Goal: Task Accomplishment & Management: Manage account settings

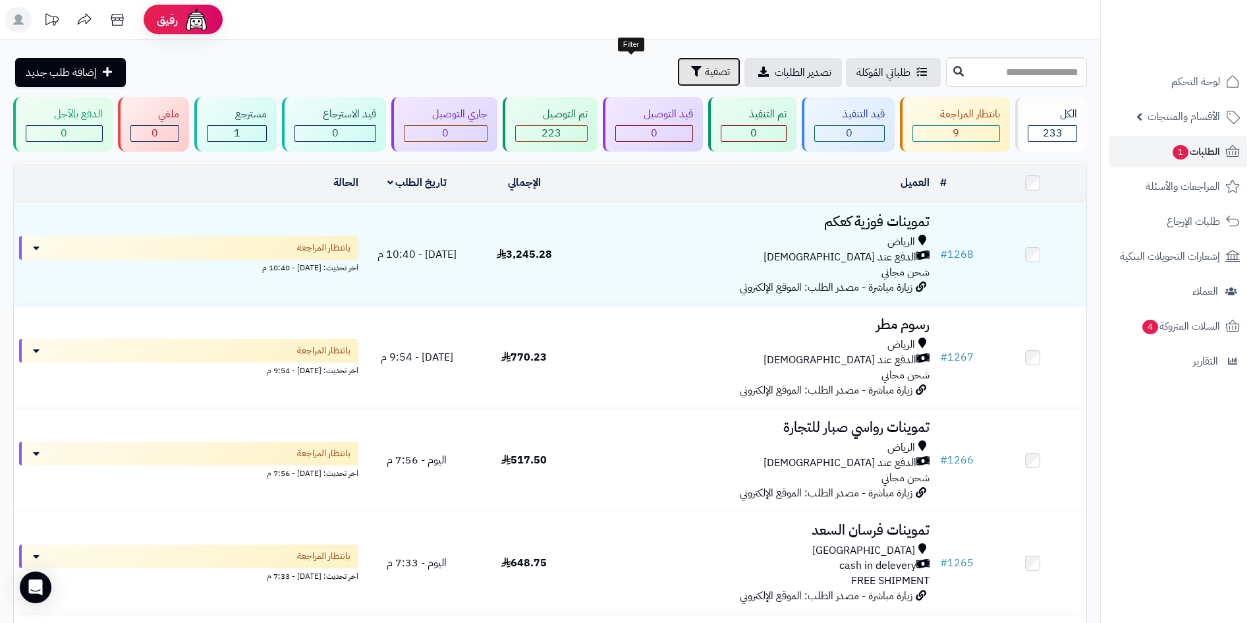
click at [705, 78] on span "تصفية" at bounding box center [717, 72] width 25 height 16
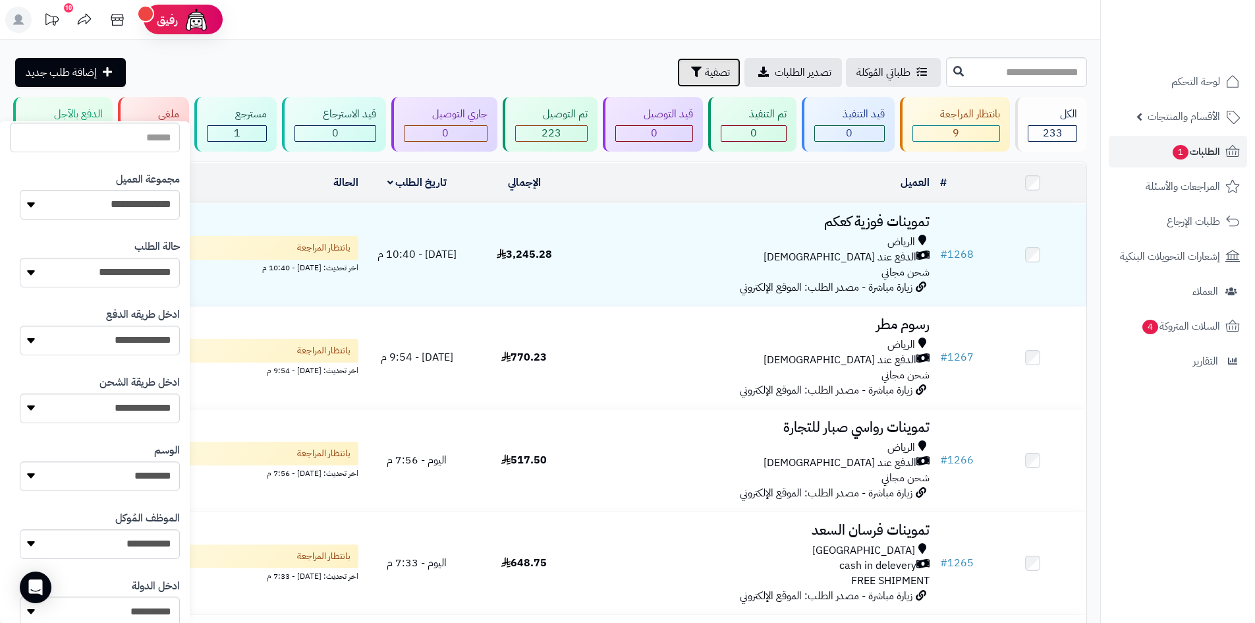
scroll to position [132, 0]
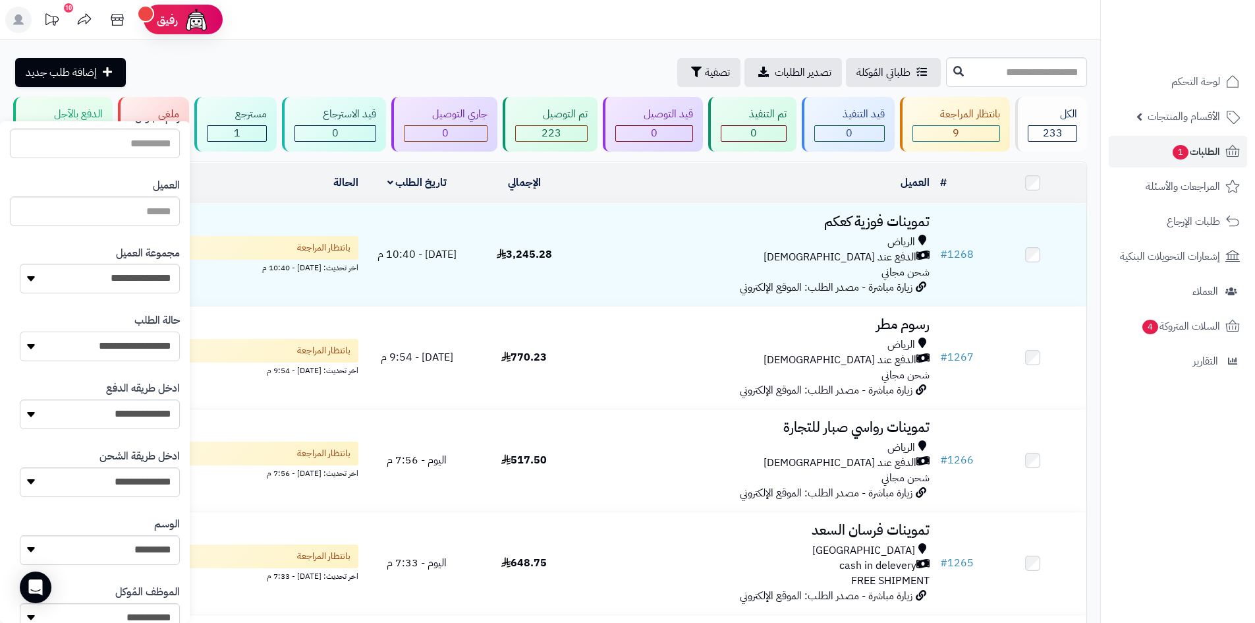
drag, startPoint x: 108, startPoint y: 353, endPoint x: 113, endPoint y: 360, distance: 9.0
click at [108, 353] on select "**********" at bounding box center [100, 346] width 160 height 30
click at [140, 341] on select "**********" at bounding box center [100, 346] width 160 height 30
click at [148, 272] on select "**********" at bounding box center [100, 279] width 160 height 30
select select "*"
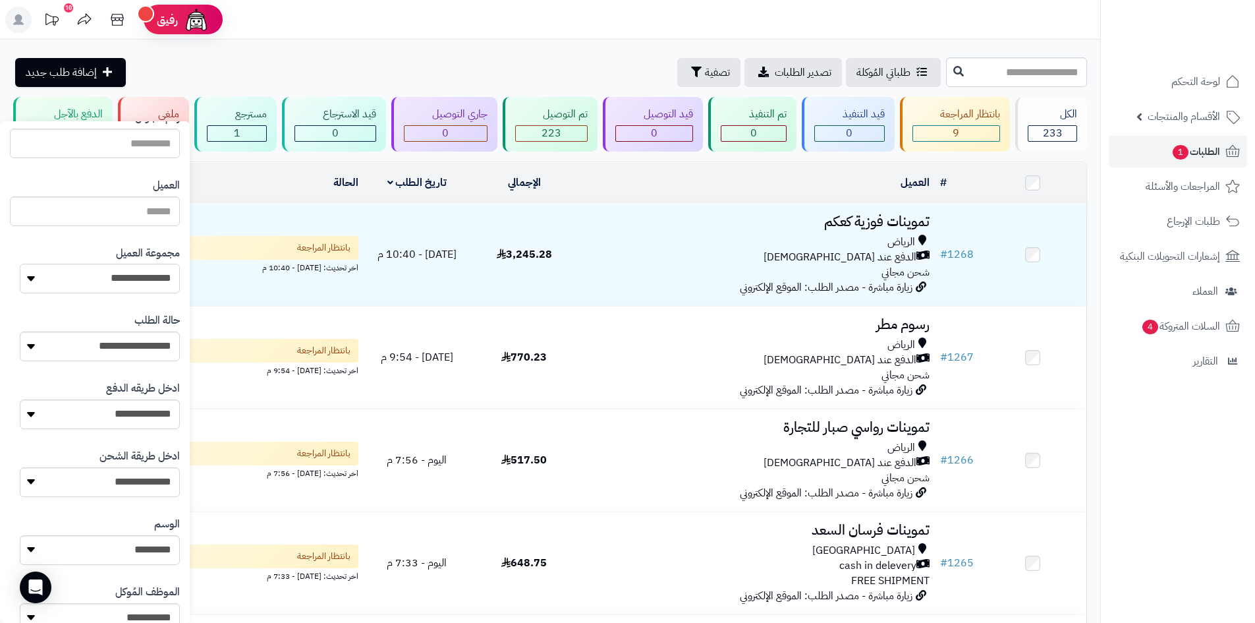
click at [20, 264] on select "**********" at bounding box center [100, 279] width 160 height 30
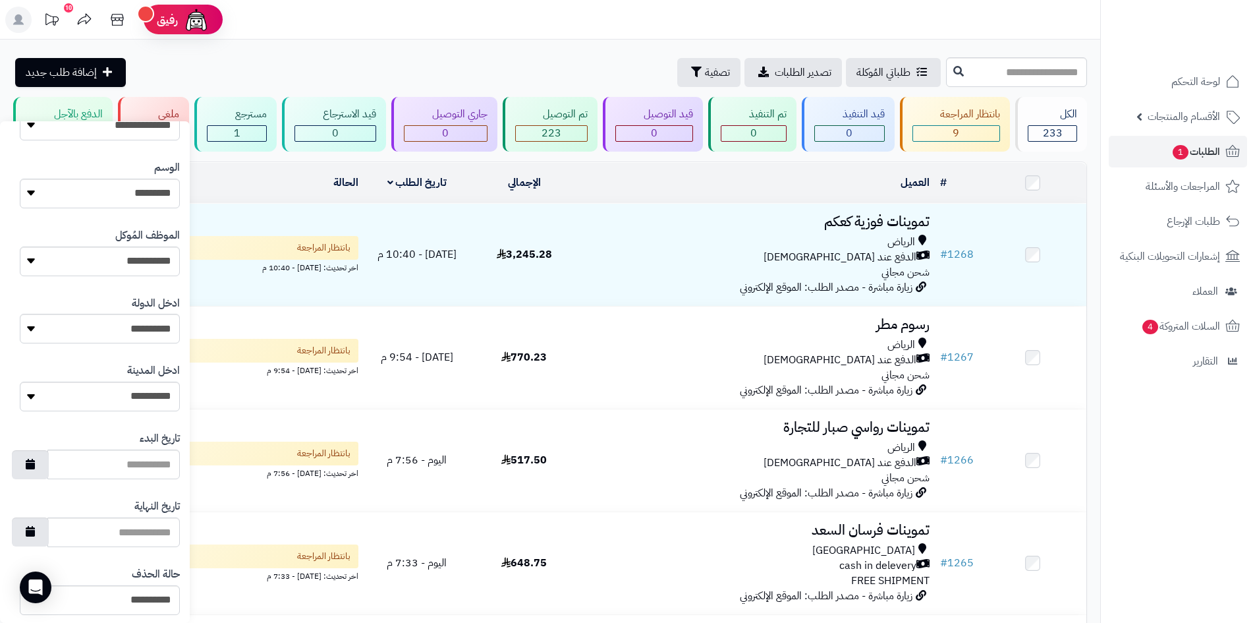
scroll to position [560, 0]
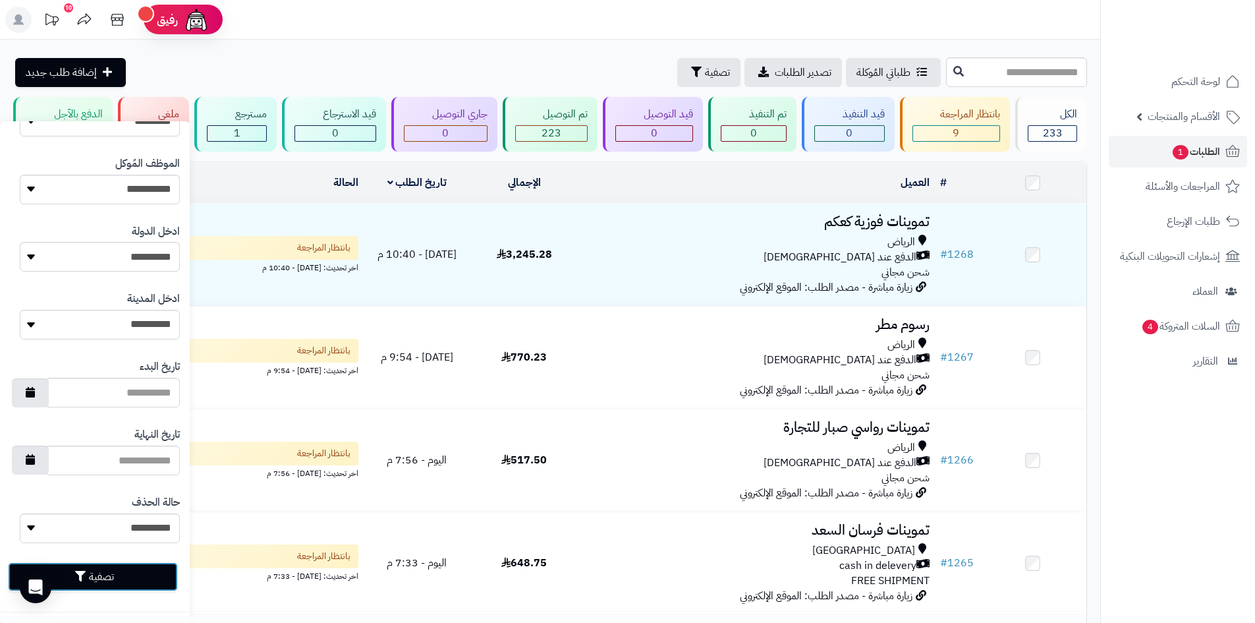
click at [157, 571] on button "تصفية" at bounding box center [93, 576] width 170 height 29
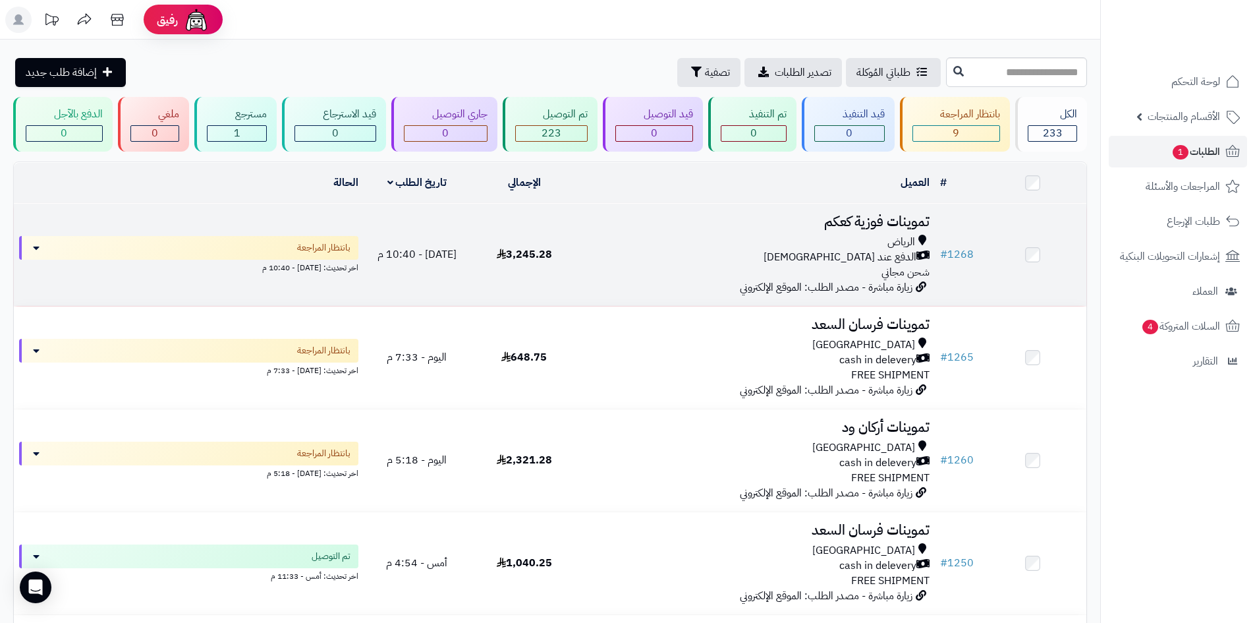
click at [673, 265] on div "الرياض الدفع عند الاستلام شحن مجاني" at bounding box center [756, 257] width 347 height 45
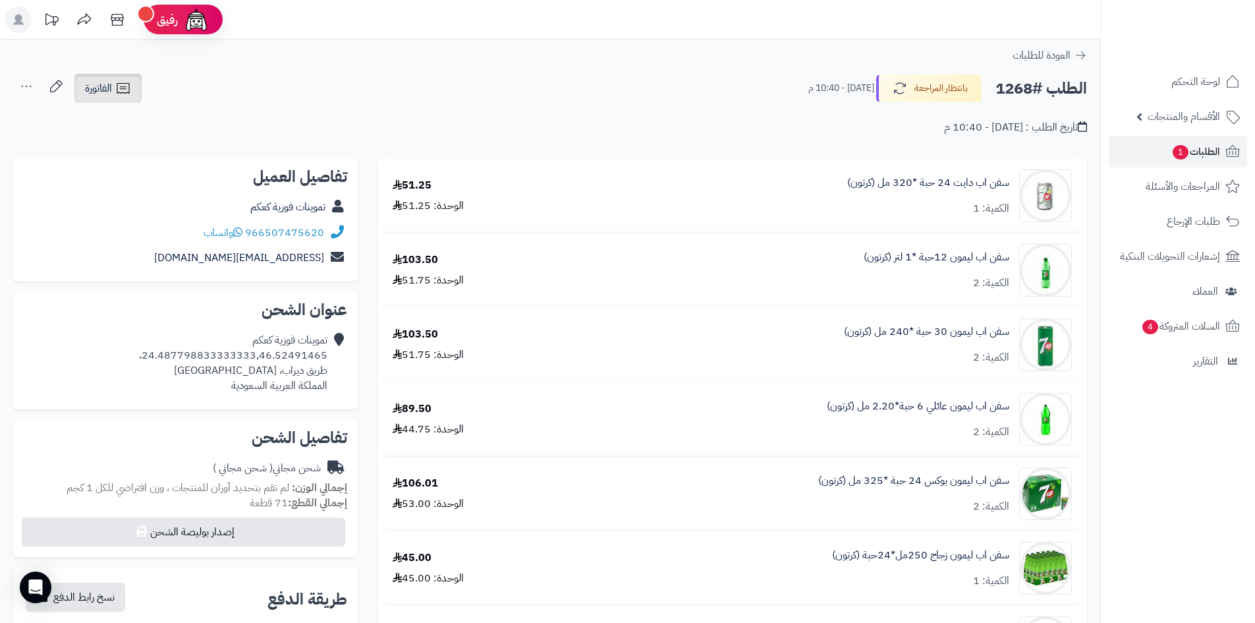
click at [127, 96] on icon at bounding box center [123, 88] width 16 height 16
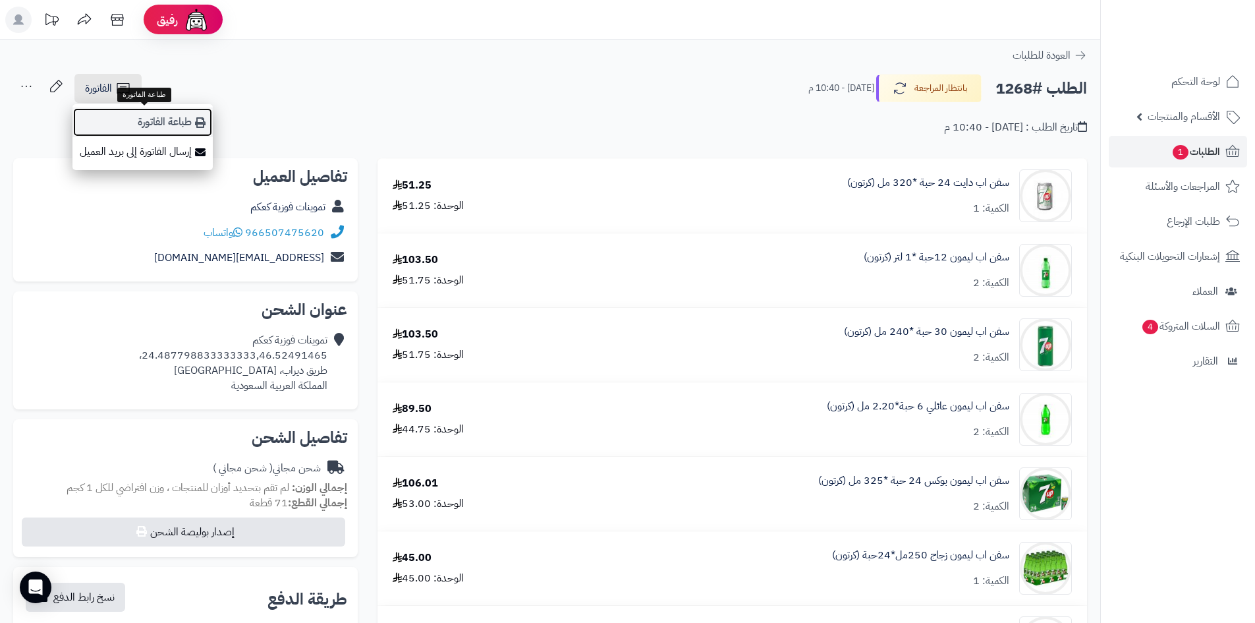
click at [181, 117] on link "طباعة الفاتورة" at bounding box center [142, 122] width 140 height 30
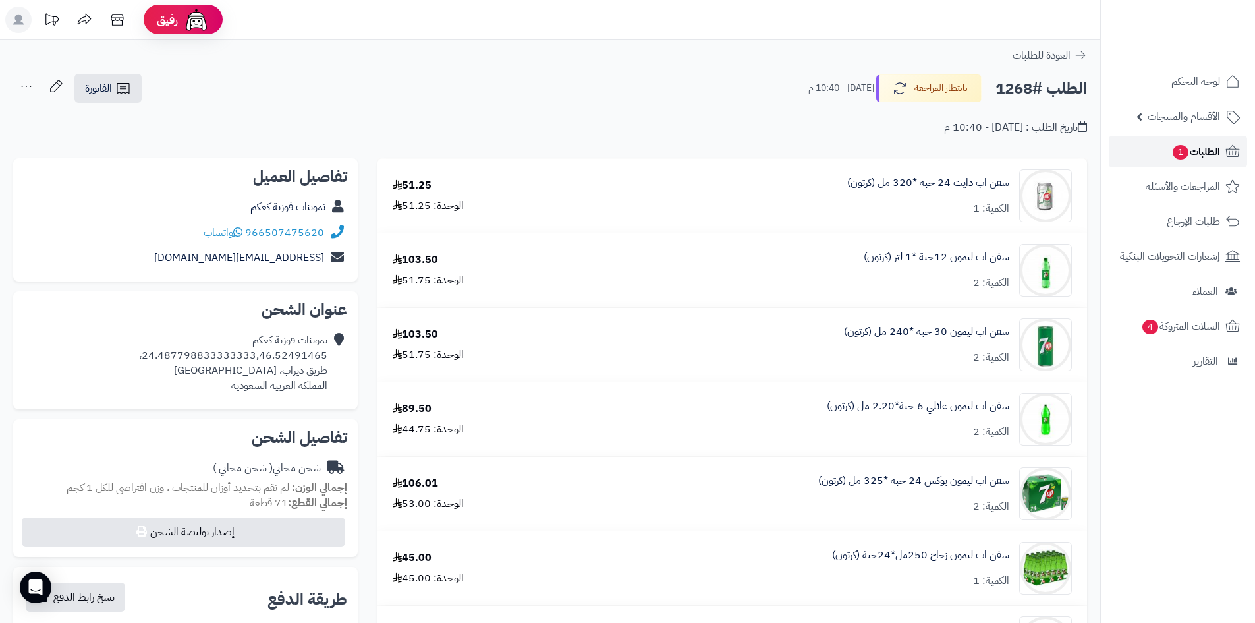
click at [1219, 158] on span "الطلبات 1" at bounding box center [1196, 151] width 49 height 18
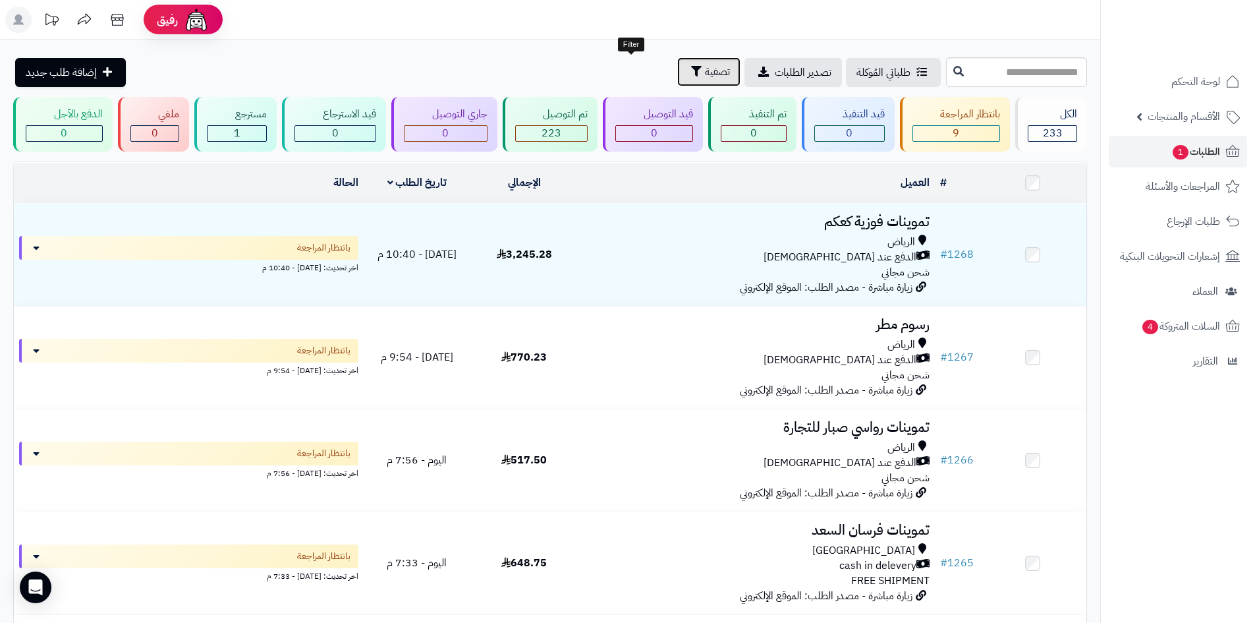
click at [677, 81] on button "تصفية" at bounding box center [708, 71] width 63 height 29
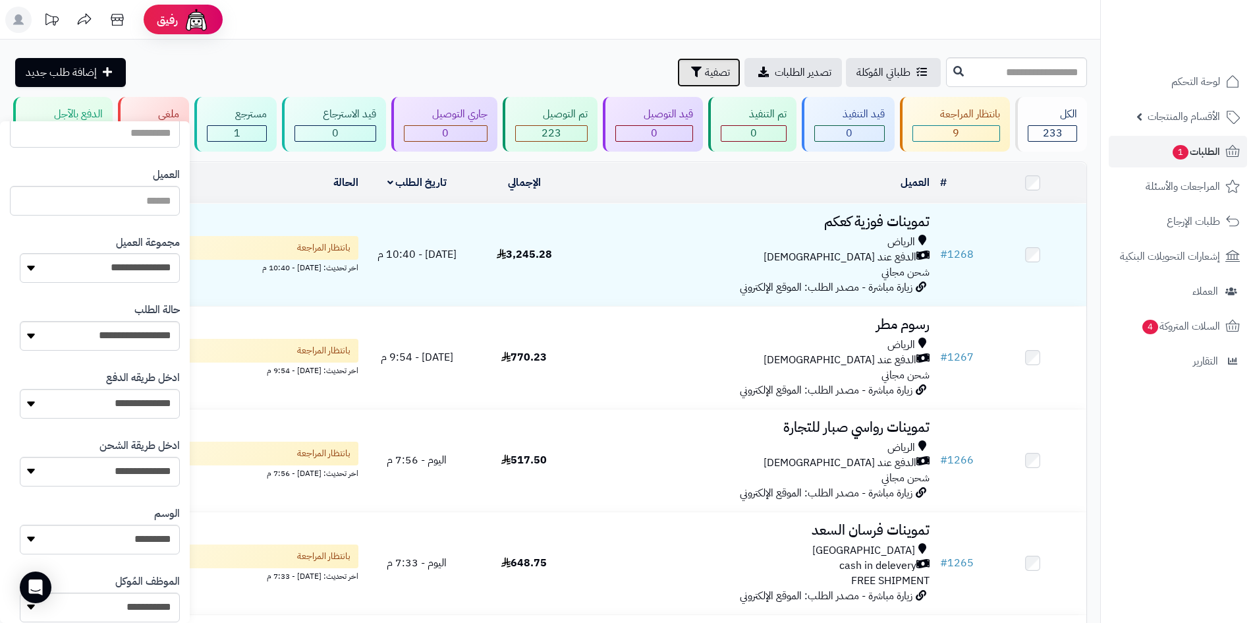
scroll to position [132, 0]
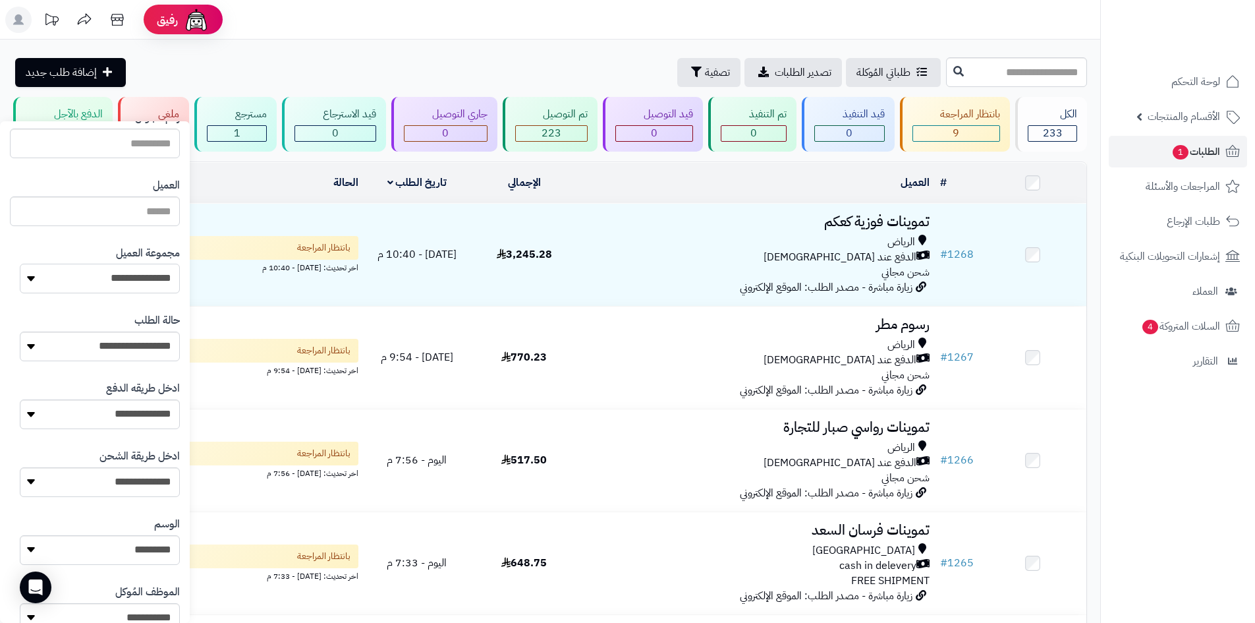
drag, startPoint x: 140, startPoint y: 278, endPoint x: 132, endPoint y: 291, distance: 14.5
click at [140, 278] on select "**********" at bounding box center [100, 279] width 160 height 30
select select "*"
click at [20, 264] on select "**********" at bounding box center [100, 279] width 160 height 30
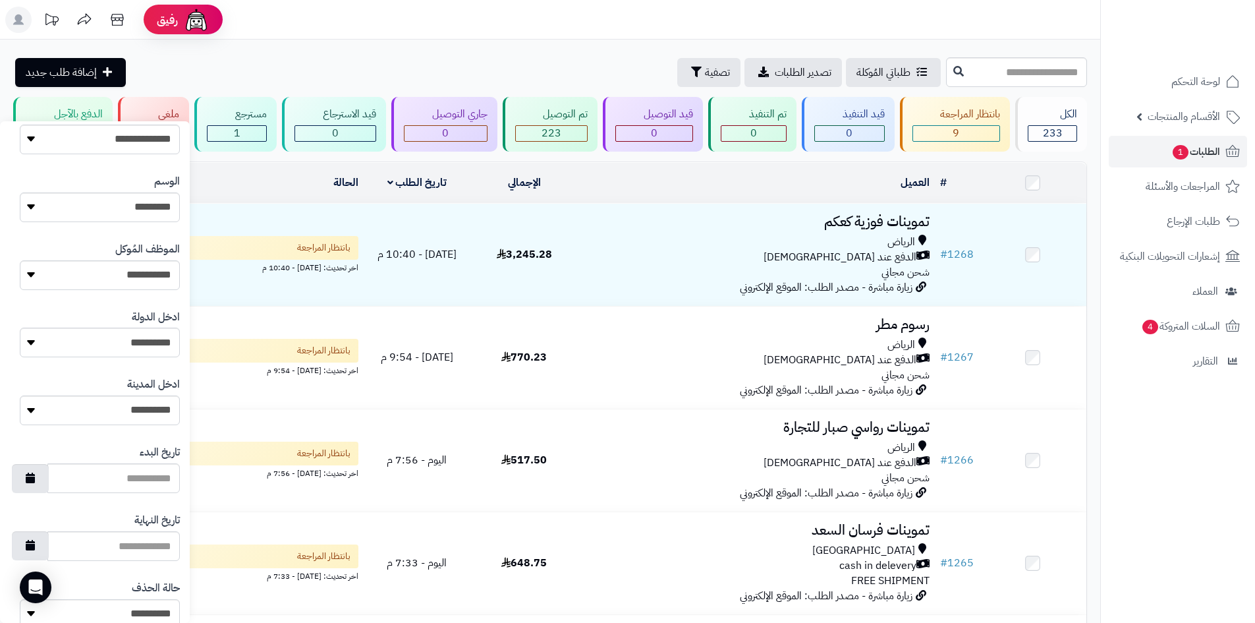
scroll to position [560, 0]
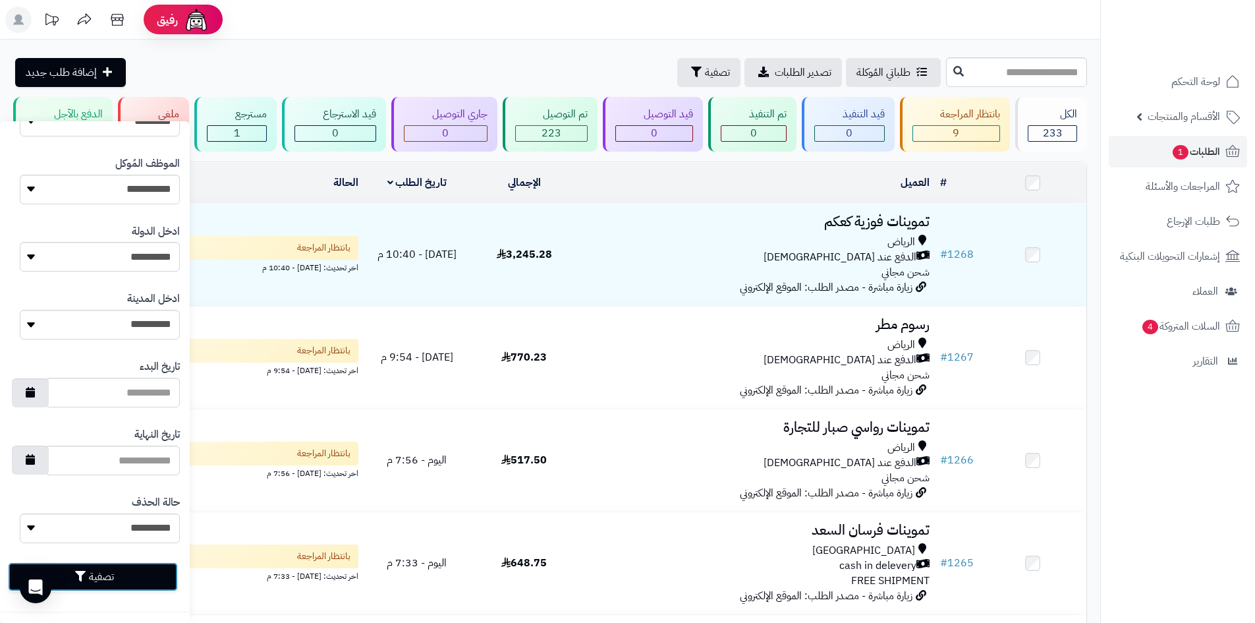
click at [163, 582] on button "تصفية" at bounding box center [93, 576] width 170 height 29
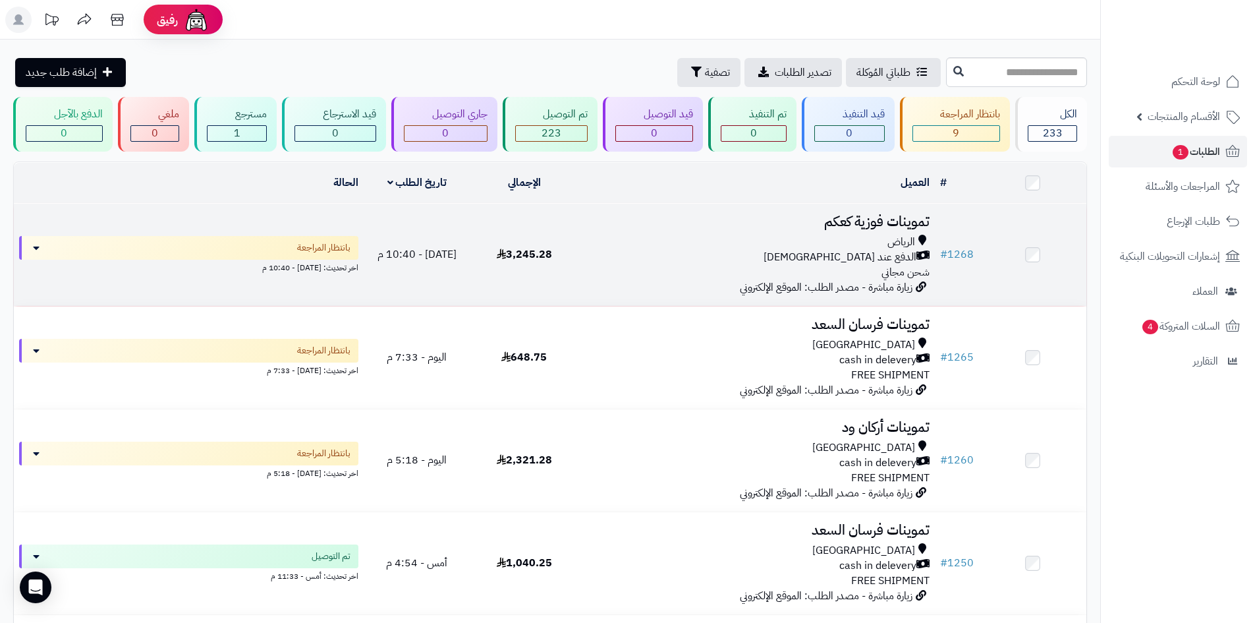
click at [634, 281] on td "تموينات فوزية كعكم الرياض الدفع عند الاستلام شحن مجاني زيارة مباشرة - مصدر الطل…" at bounding box center [756, 255] width 357 height 102
click at [687, 275] on div "الرياض الدفع عند الاستلام شحن مجاني" at bounding box center [756, 257] width 347 height 45
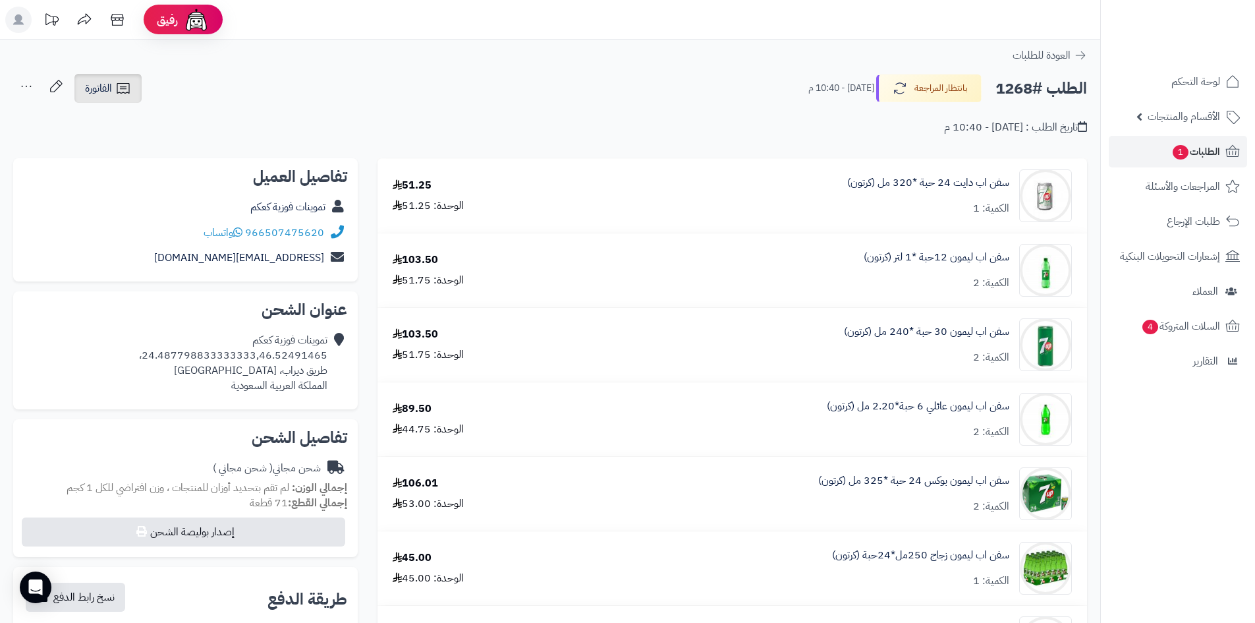
click at [110, 84] on span "الفاتورة" at bounding box center [98, 88] width 27 height 16
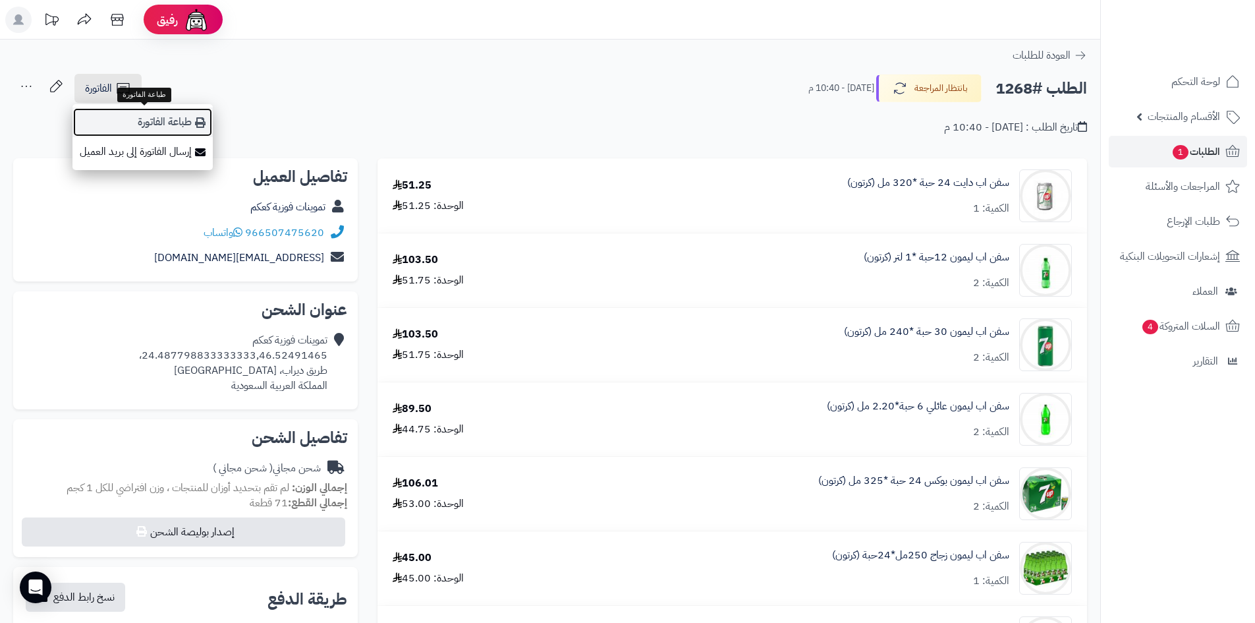
click at [181, 131] on link "طباعة الفاتورة" at bounding box center [142, 122] width 140 height 30
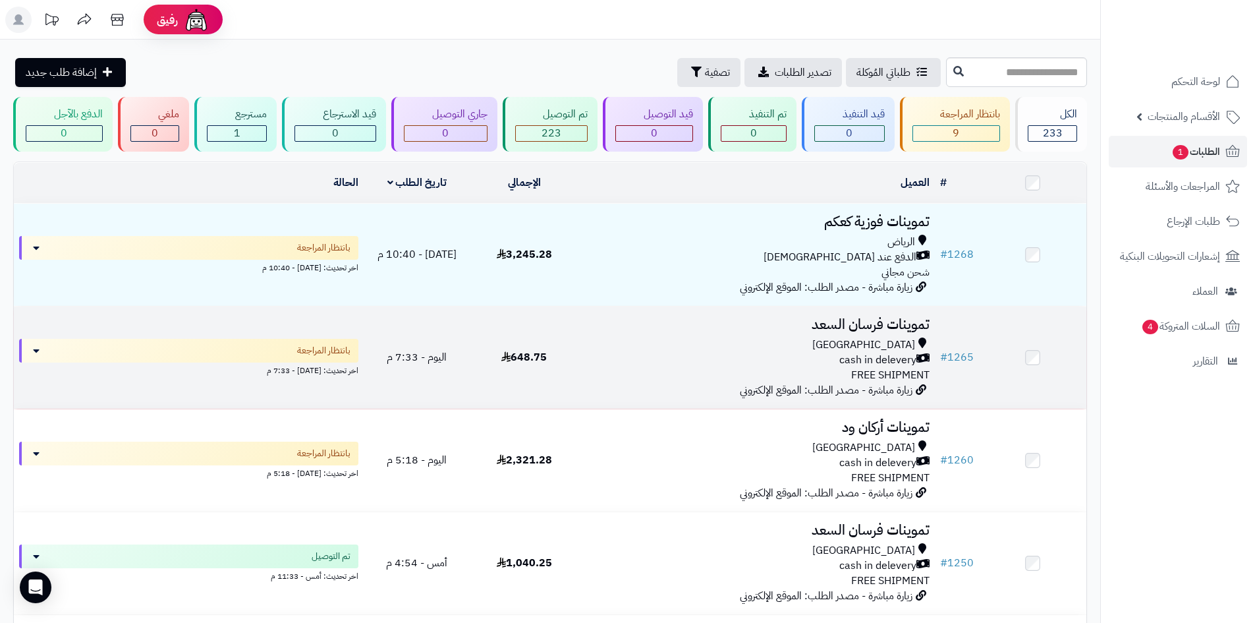
click at [715, 345] on div "[GEOGRAPHIC_DATA]" at bounding box center [756, 344] width 347 height 15
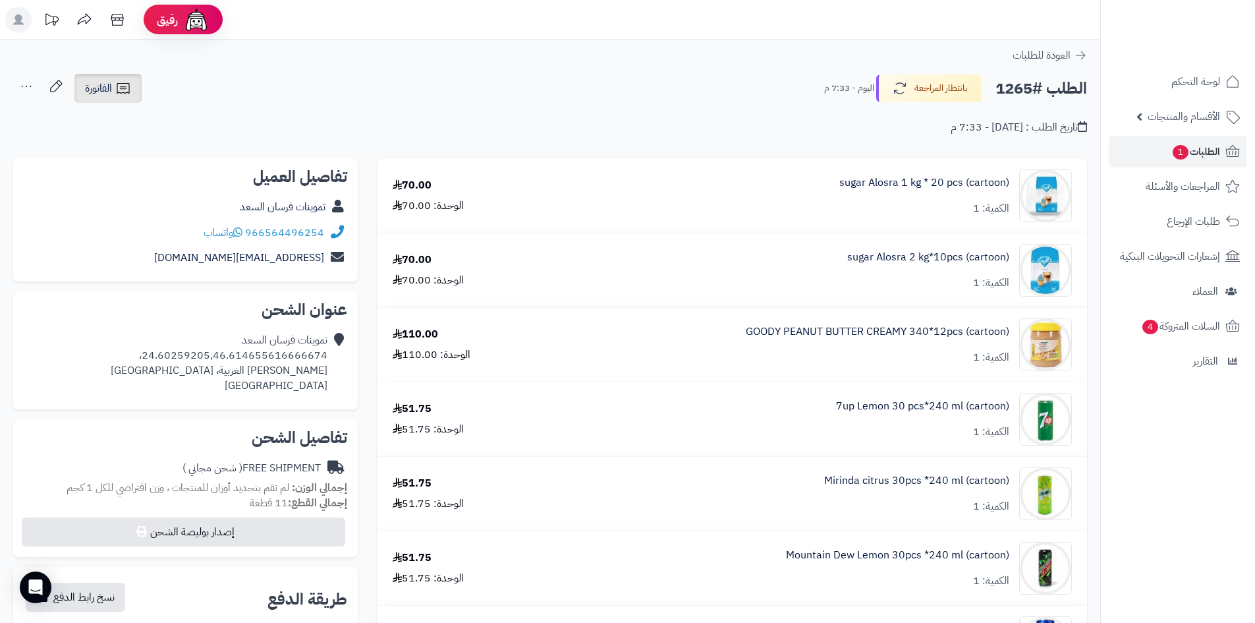
click at [127, 98] on link "الفاتورة" at bounding box center [107, 88] width 67 height 29
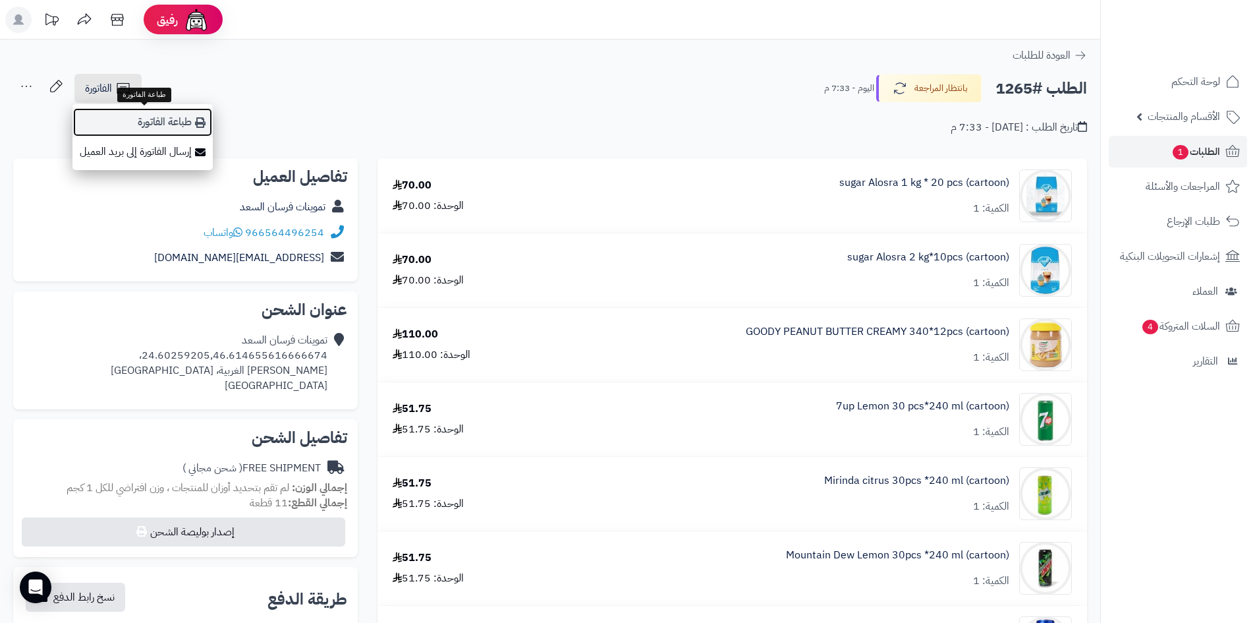
click at [133, 115] on link "طباعة الفاتورة" at bounding box center [142, 122] width 140 height 30
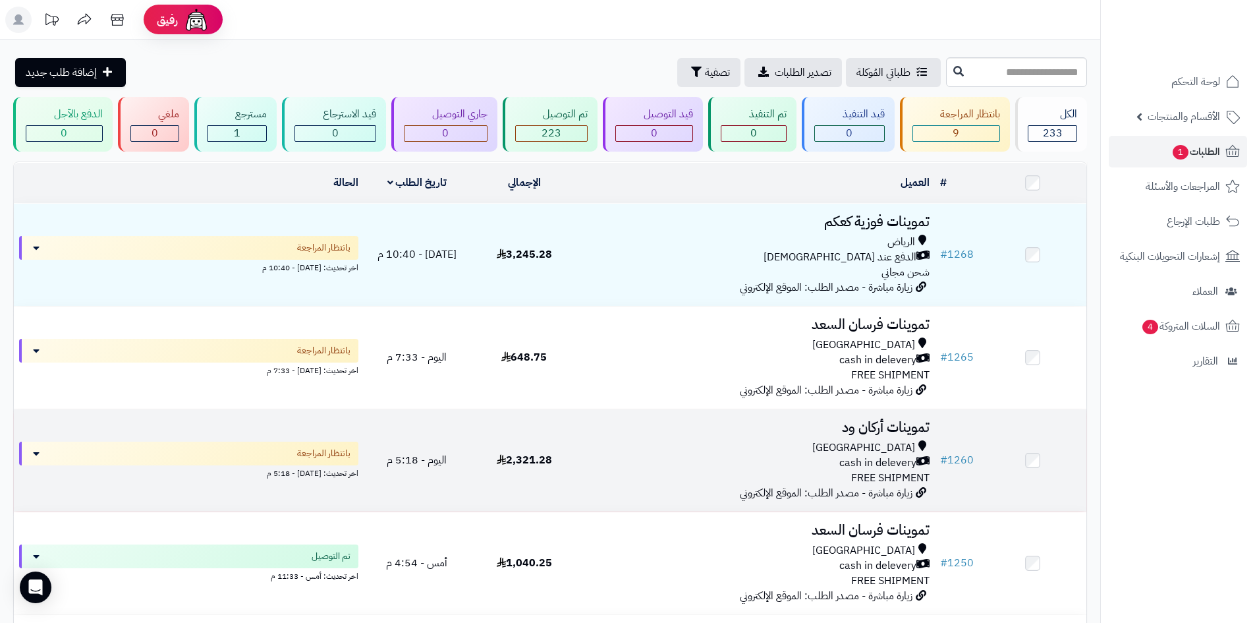
click at [727, 458] on div "cash in delevery" at bounding box center [756, 462] width 347 height 15
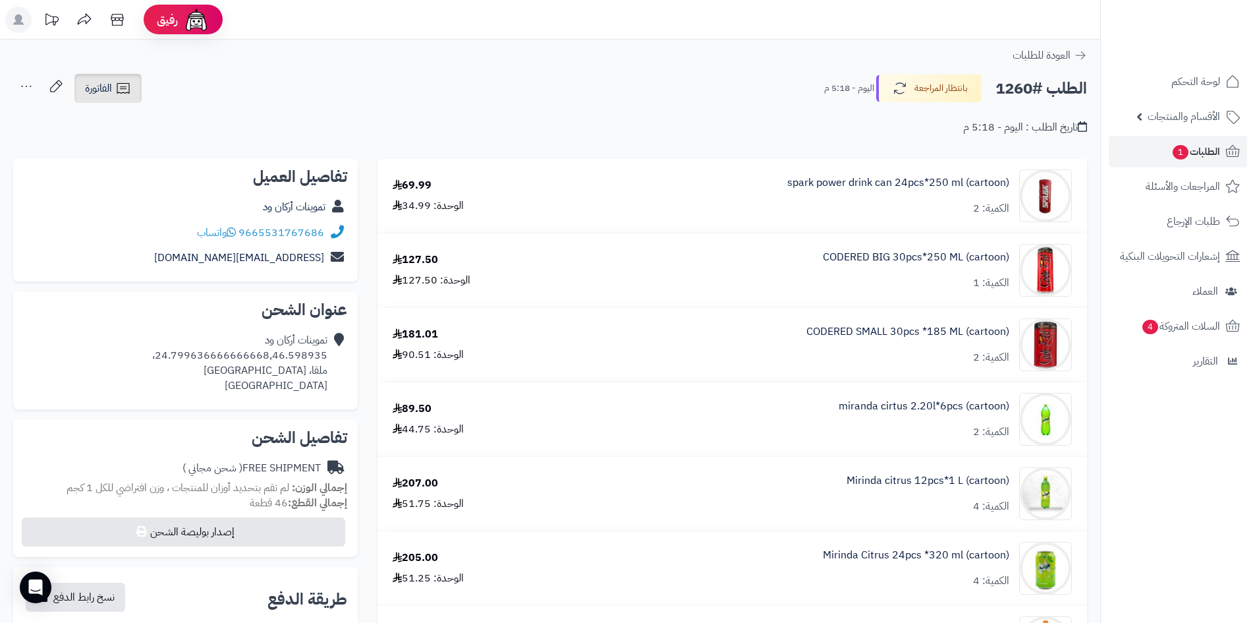
click at [119, 93] on icon at bounding box center [123, 88] width 13 height 11
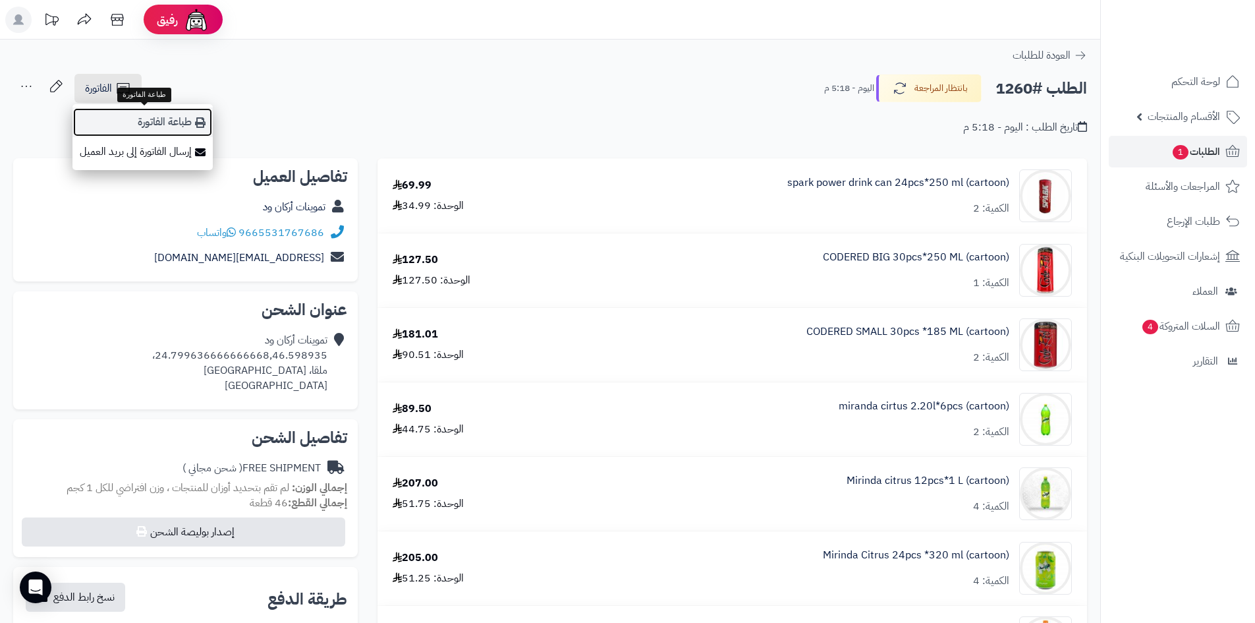
click at [171, 125] on link "طباعة الفاتورة" at bounding box center [142, 122] width 140 height 30
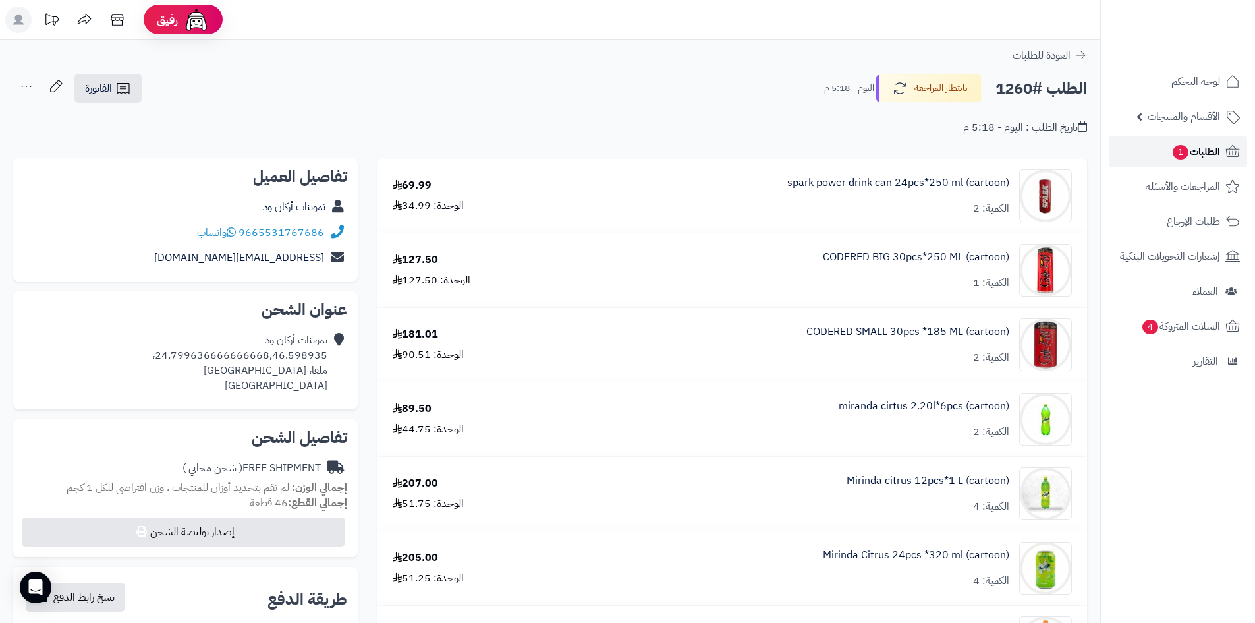
click at [1204, 160] on span "الطلبات 1" at bounding box center [1196, 151] width 49 height 18
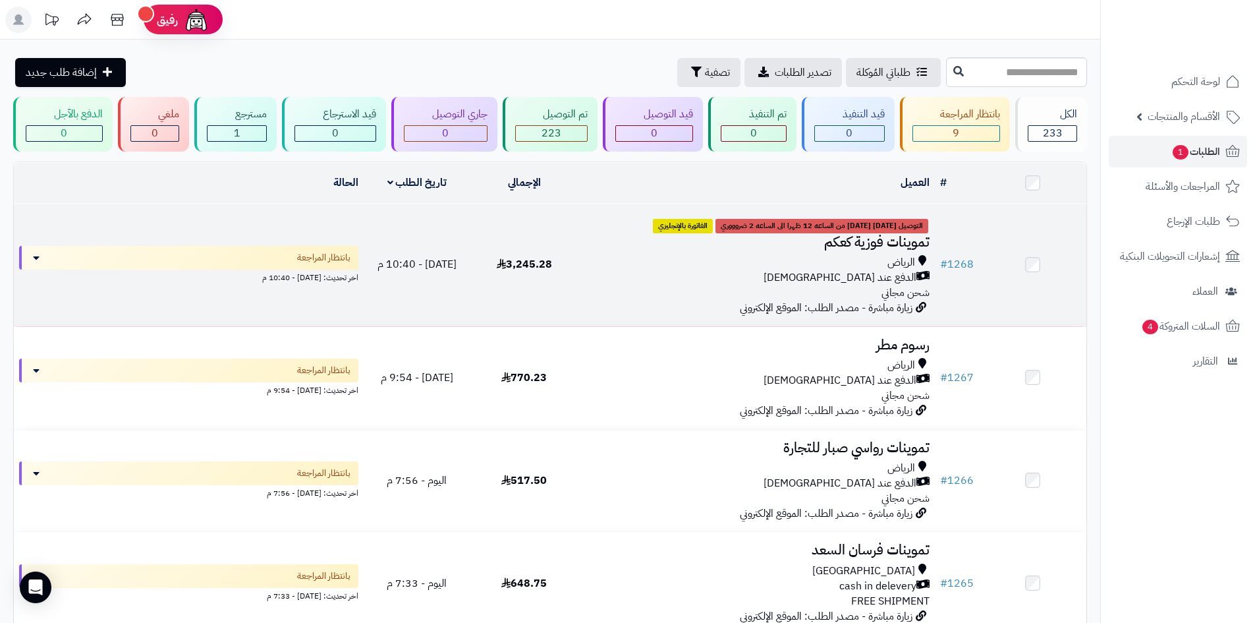
click at [662, 295] on div "الرياض الدفع عند الاستلام شحن مجاني" at bounding box center [756, 277] width 347 height 45
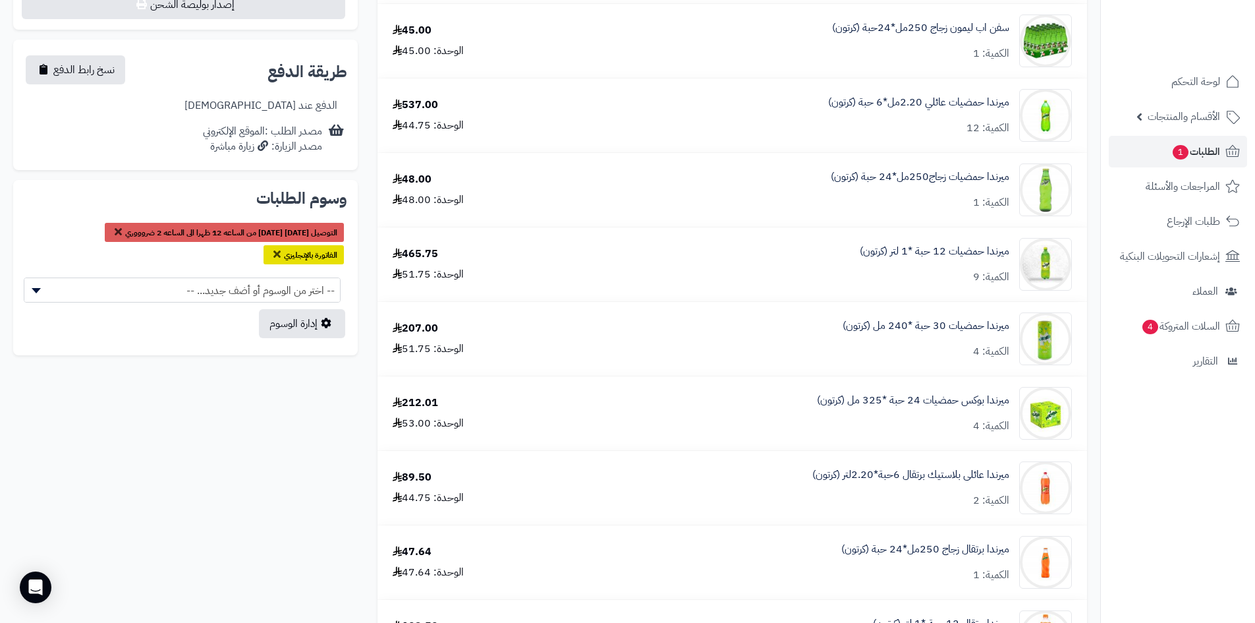
scroll to position [198, 0]
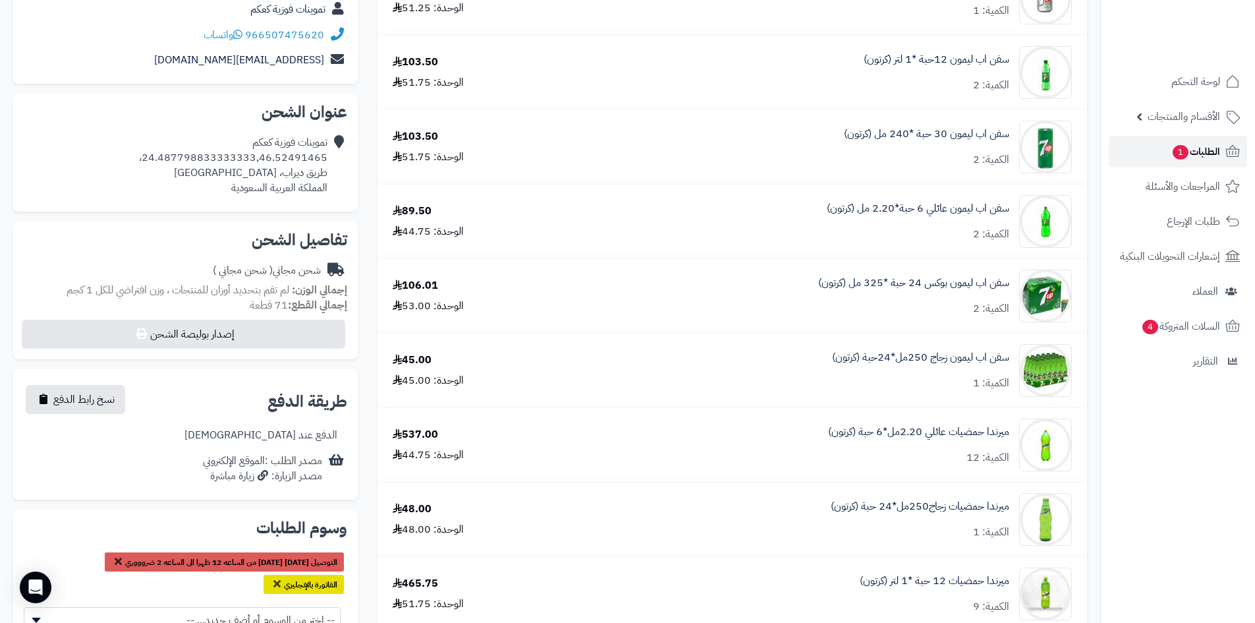
click at [1139, 148] on link "الطلبات 1" at bounding box center [1178, 152] width 138 height 32
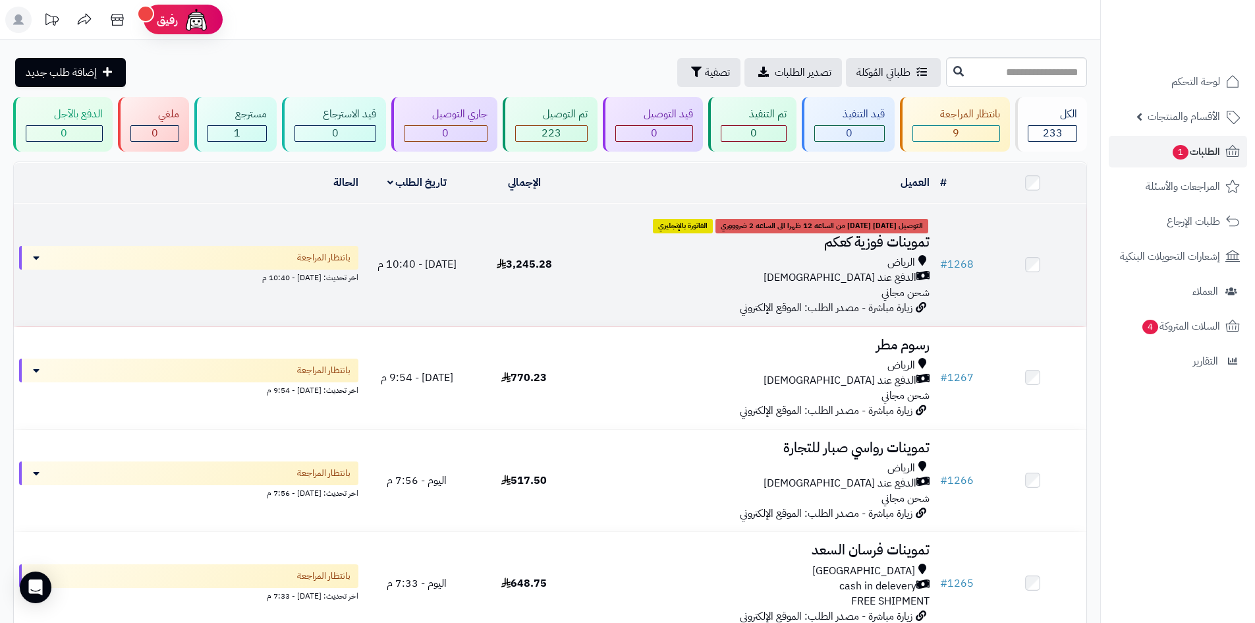
click at [633, 258] on div "الرياض" at bounding box center [756, 262] width 347 height 15
click at [565, 276] on td "3,245.28" at bounding box center [524, 265] width 107 height 123
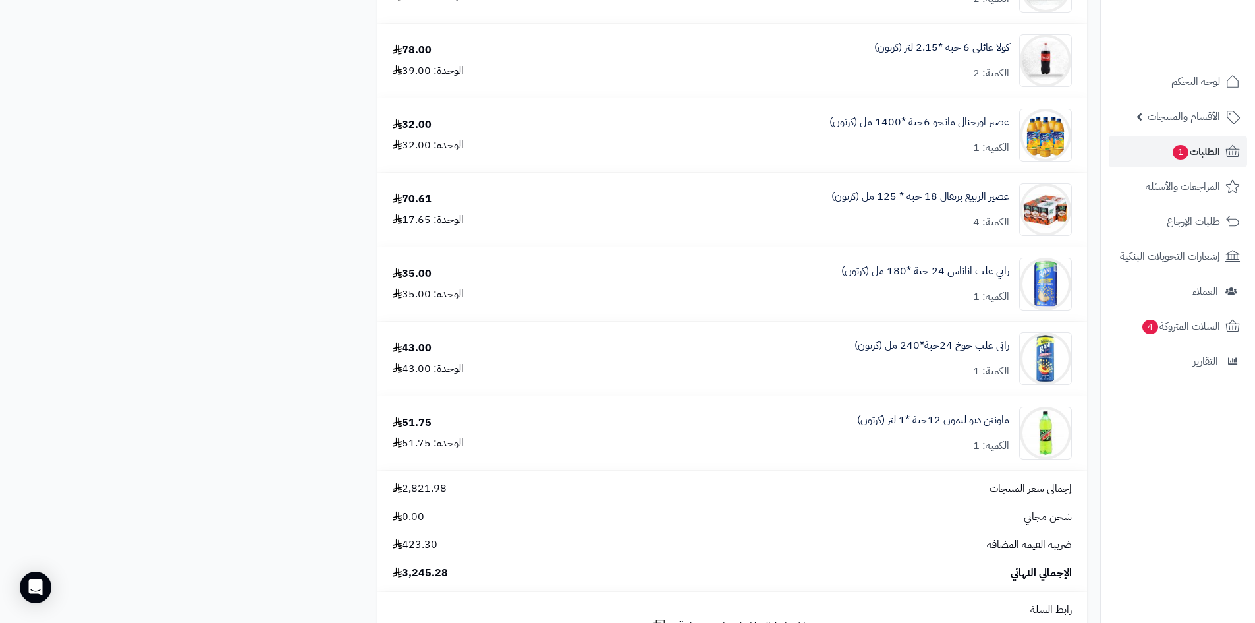
scroll to position [1647, 0]
